Goal: Task Accomplishment & Management: Use online tool/utility

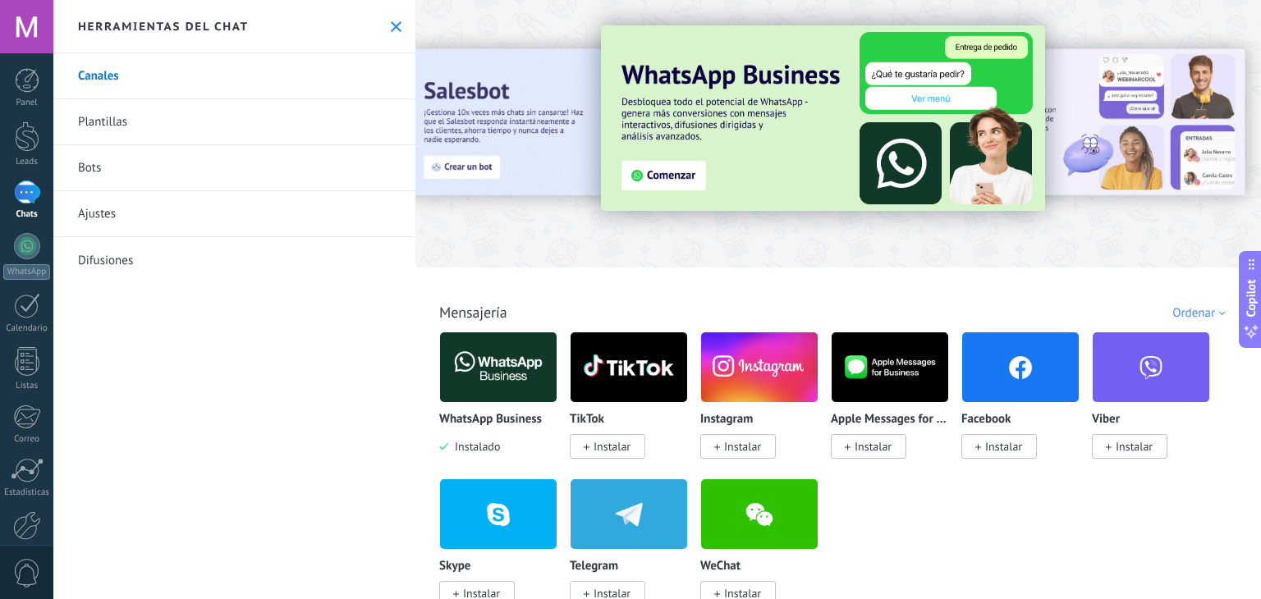
click at [488, 399] on img at bounding box center [498, 367] width 117 height 80
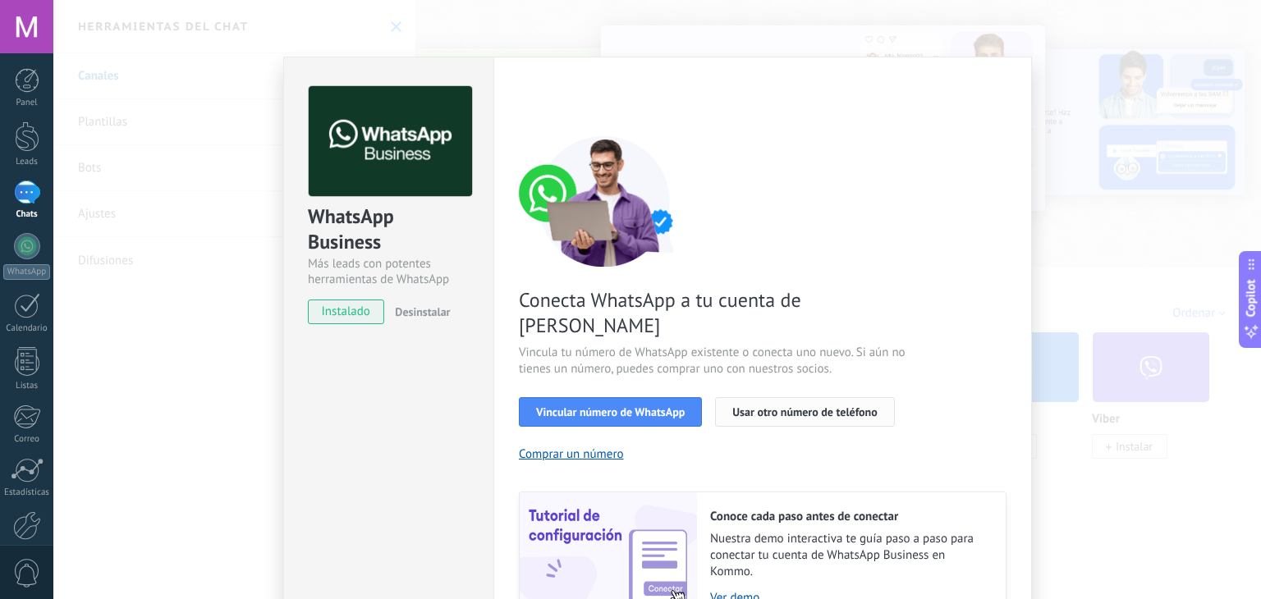
click at [758, 406] on span "Usar otro número de teléfono" at bounding box center [804, 411] width 144 height 11
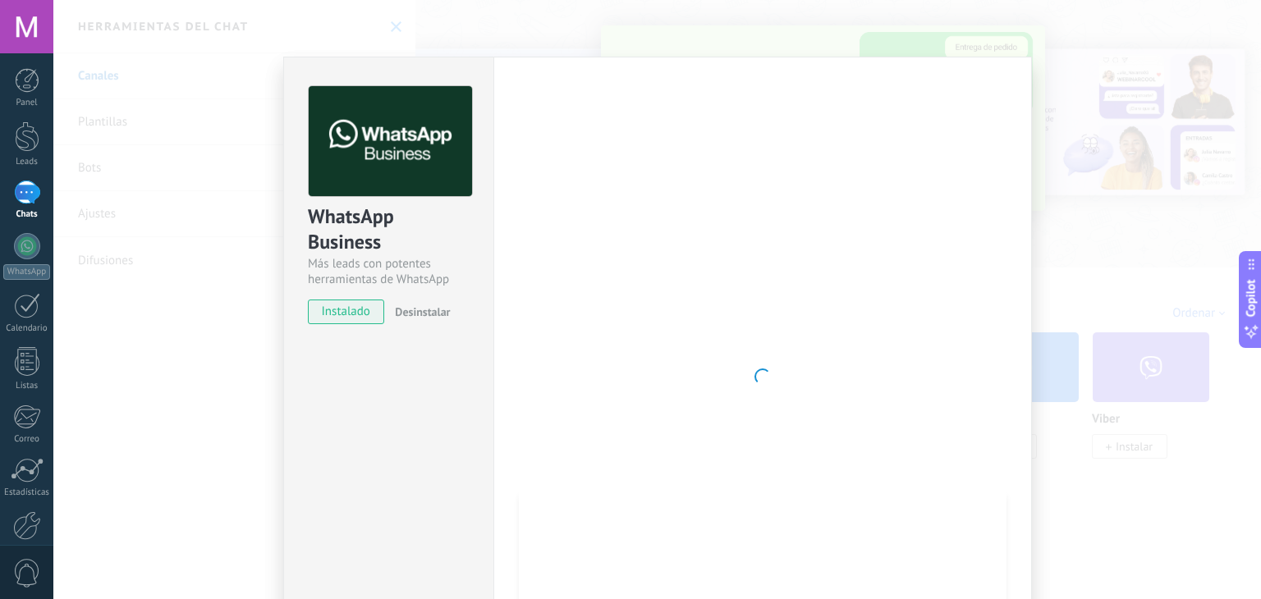
click at [493, 25] on div "WhatsApp Business Más leads con potentes herramientas de WhatsApp instalado Des…" at bounding box center [656, 299] width 1207 height 599
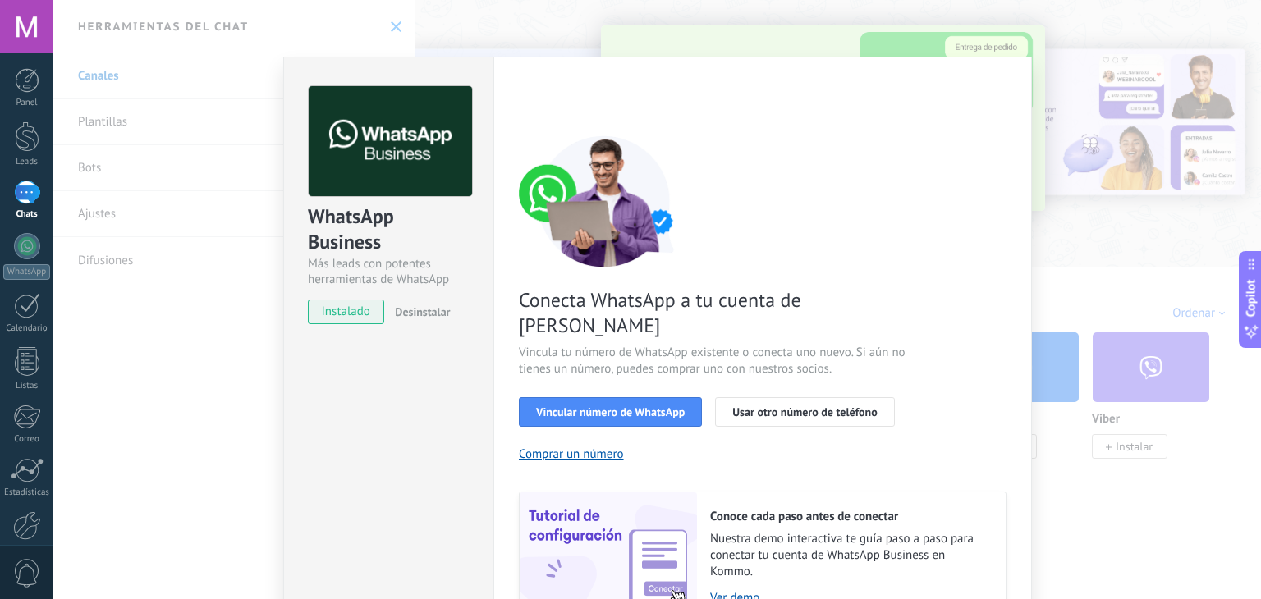
click at [493, 25] on div "WhatsApp Business Más leads con potentes herramientas de WhatsApp instalado Des…" at bounding box center [656, 299] width 1207 height 599
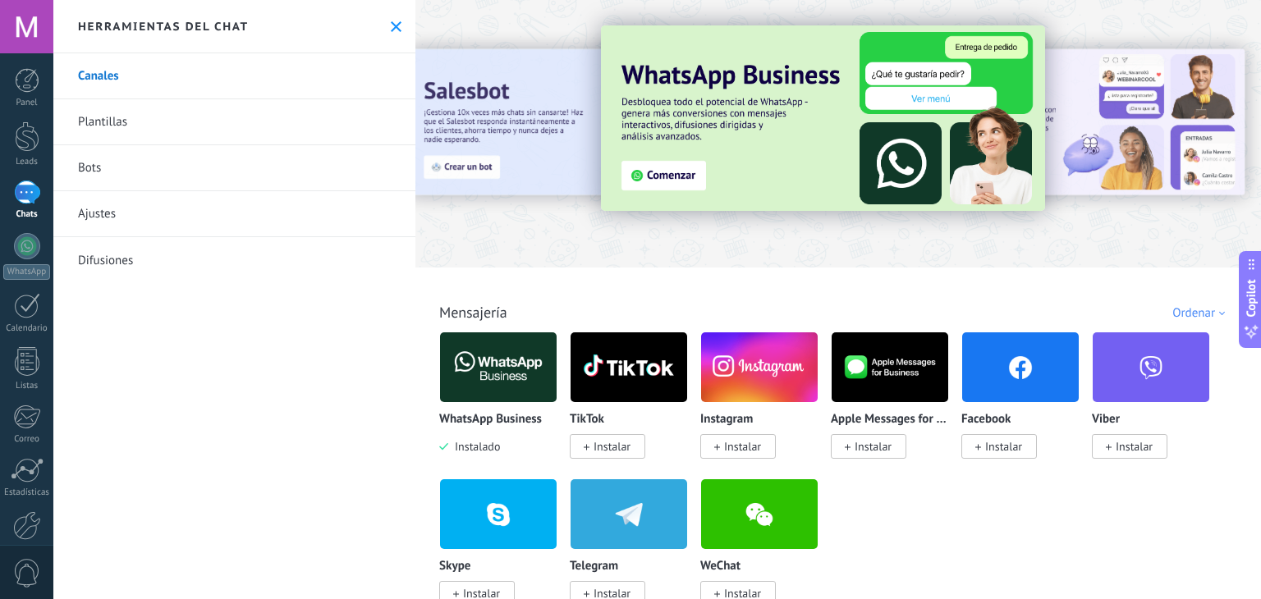
click at [506, 375] on img at bounding box center [498, 367] width 117 height 80
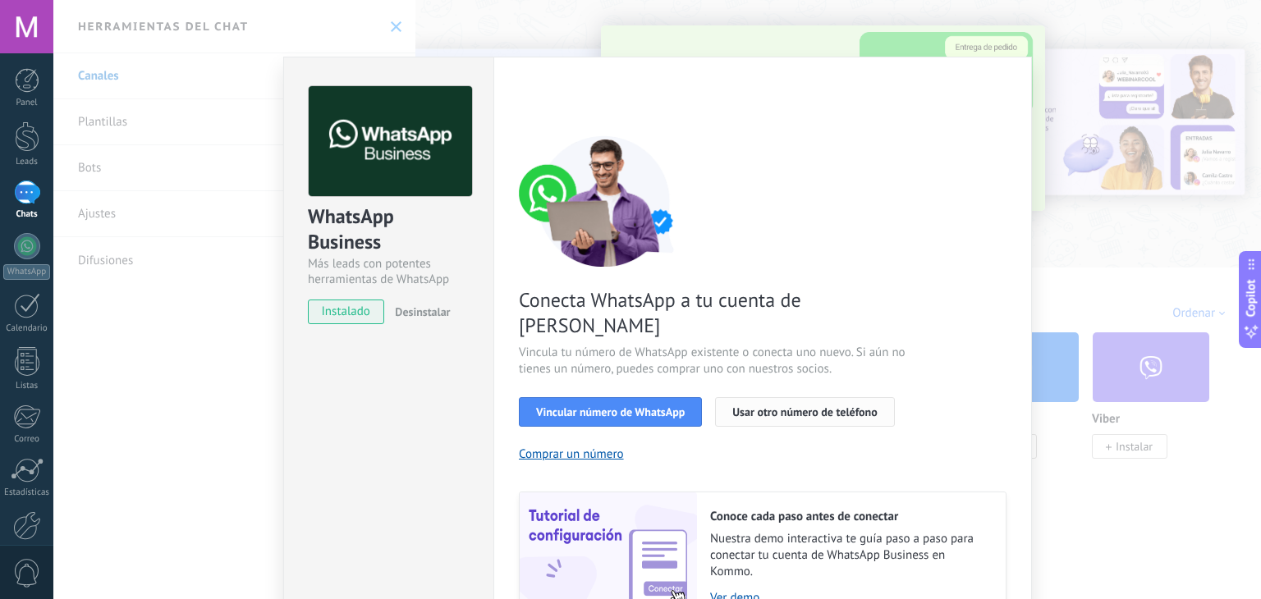
drag, startPoint x: 506, startPoint y: 375, endPoint x: 728, endPoint y: 396, distance: 223.4
click at [728, 396] on div "Configuraciones Autorizaciones Esta pestaña registra a los usuarios que han con…" at bounding box center [762, 377] width 538 height 640
click at [742, 406] on span "Usar otro número de teléfono" at bounding box center [804, 411] width 144 height 11
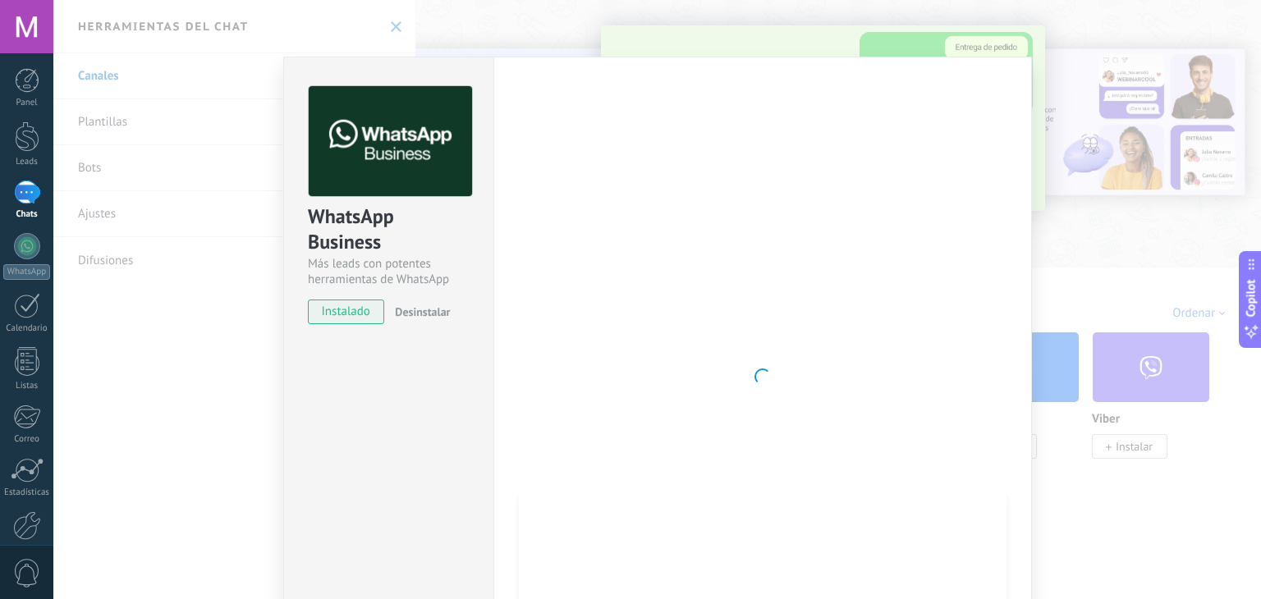
click at [1087, 93] on div "WhatsApp Business Más leads con potentes herramientas de WhatsApp instalado Des…" at bounding box center [656, 299] width 1207 height 599
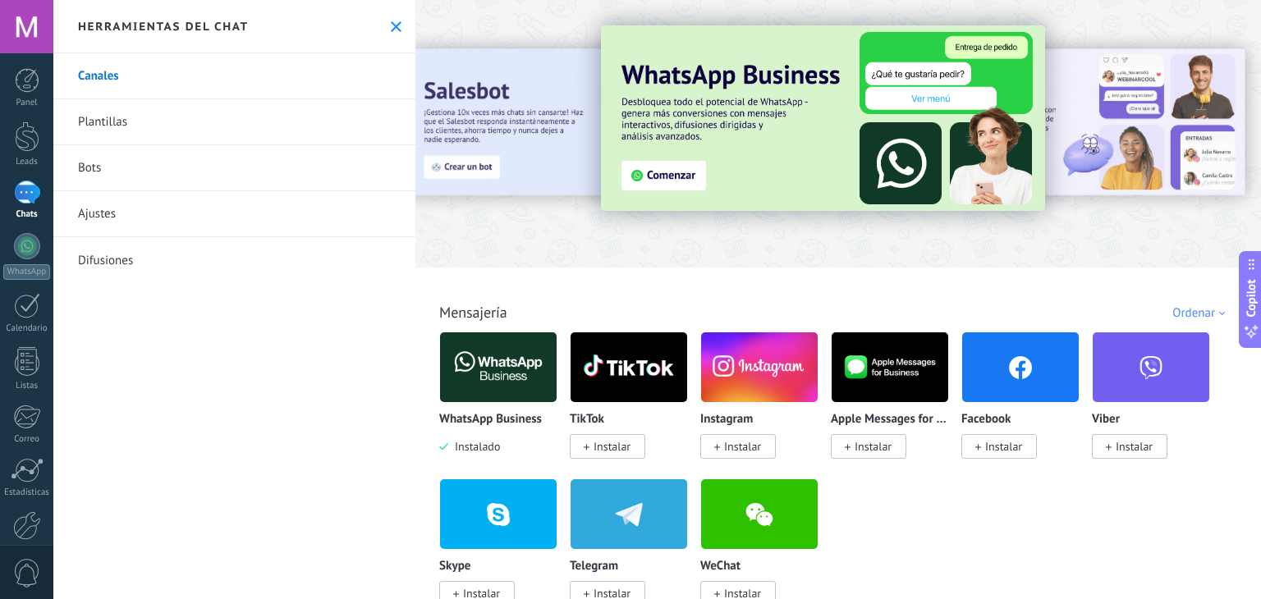
drag, startPoint x: 1087, startPoint y: 93, endPoint x: 720, endPoint y: 11, distance: 375.9
click at [720, 11] on div at bounding box center [837, 129] width 845 height 236
